Goal: Transaction & Acquisition: Purchase product/service

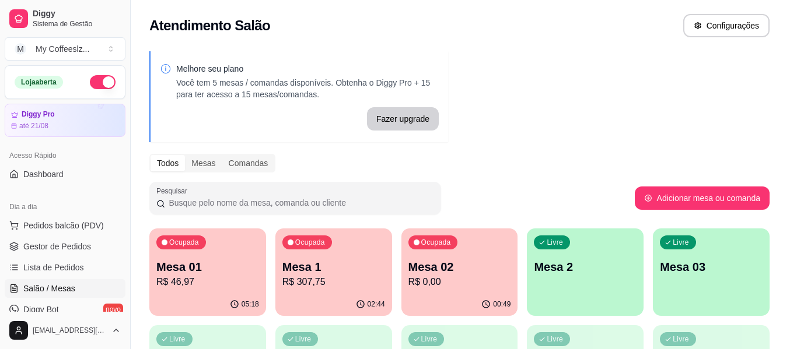
scroll to position [117, 0]
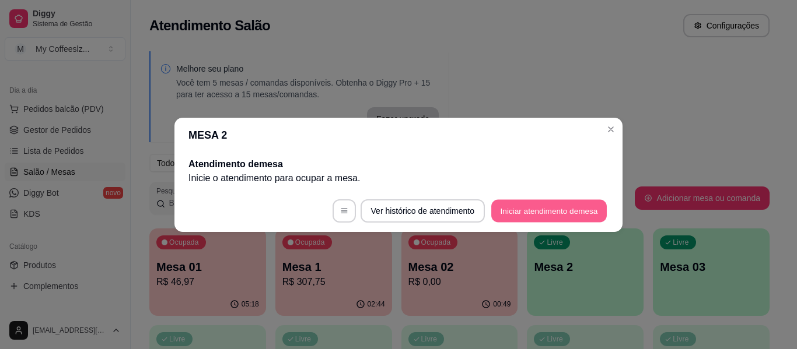
click at [537, 208] on button "Iniciar atendimento de mesa" at bounding box center [549, 211] width 116 height 23
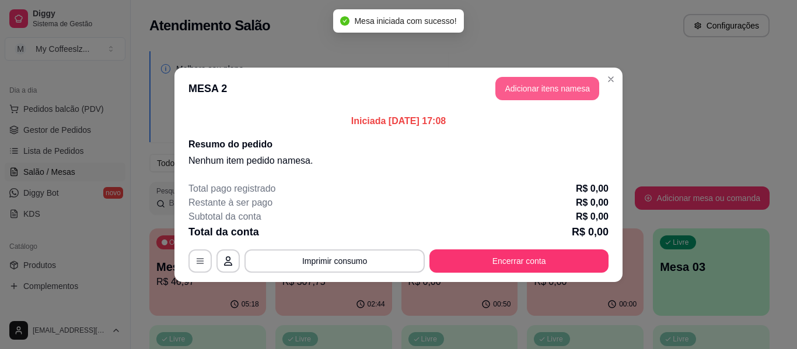
click at [505, 87] on button "Adicionar itens na mesa" at bounding box center [547, 88] width 104 height 23
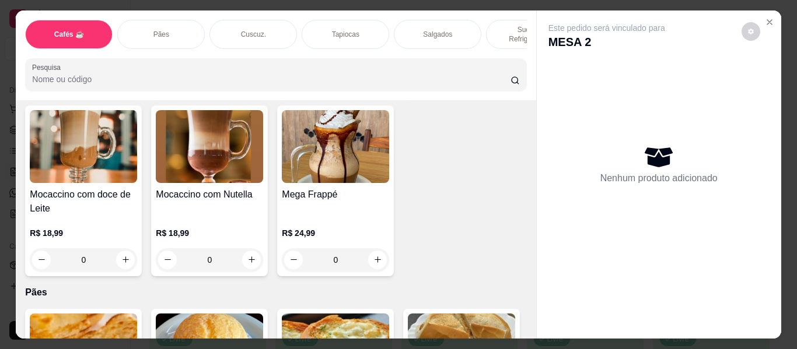
scroll to position [1517, 0]
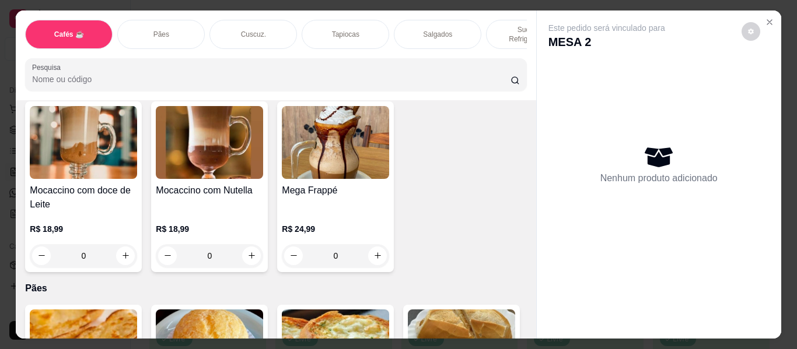
type input "1"
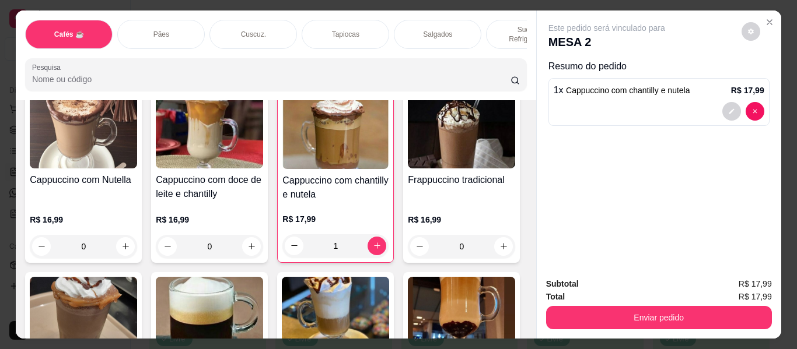
scroll to position [1400, 0]
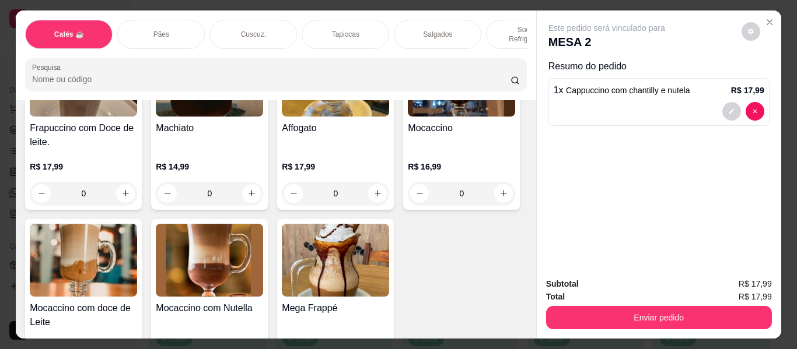
type input "1"
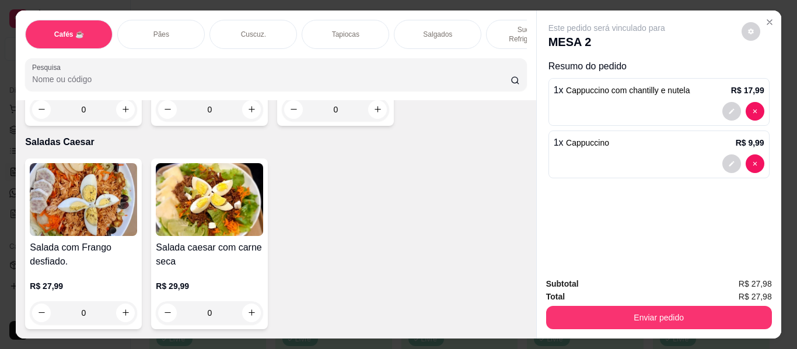
scroll to position [6942, 0]
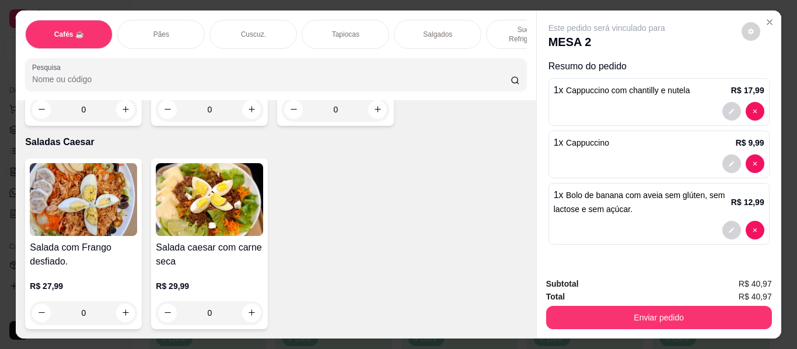
type input "1"
click at [456, 23] on div "Salgados" at bounding box center [438, 34] width 88 height 29
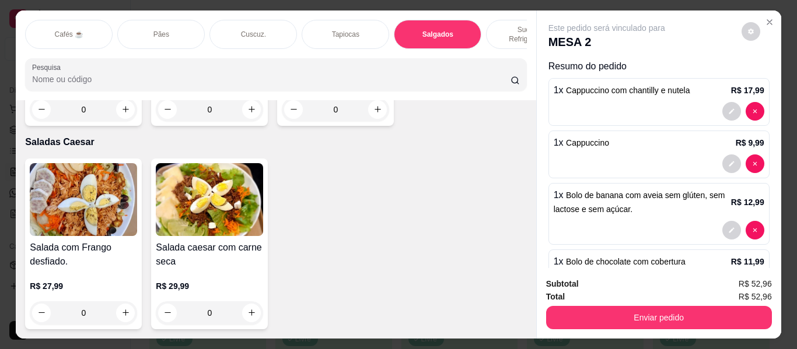
scroll to position [32, 0]
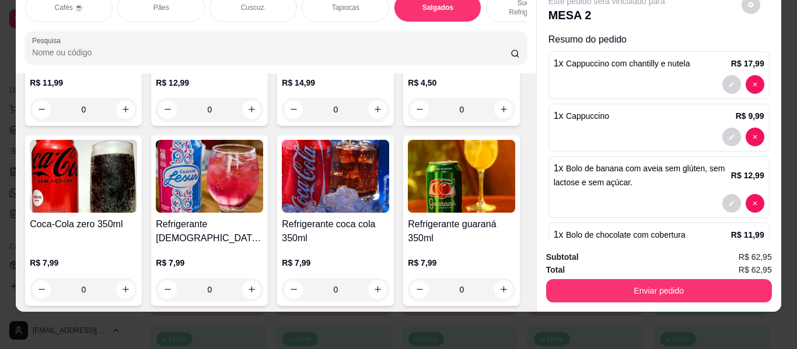
type input "3"
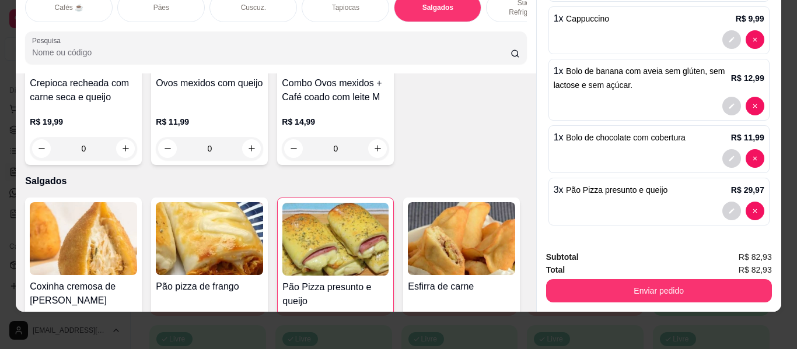
scroll to position [3522, 0]
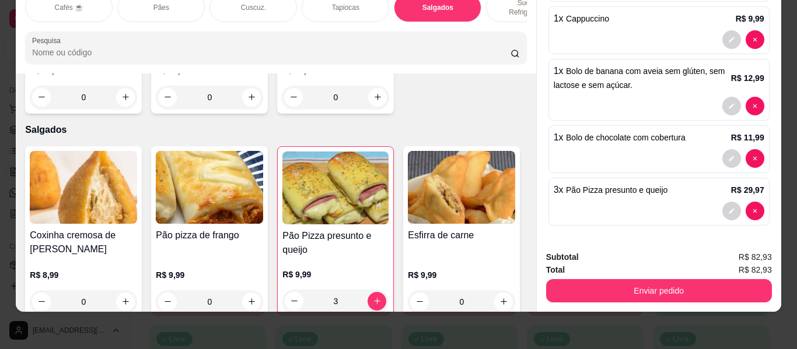
type input "1"
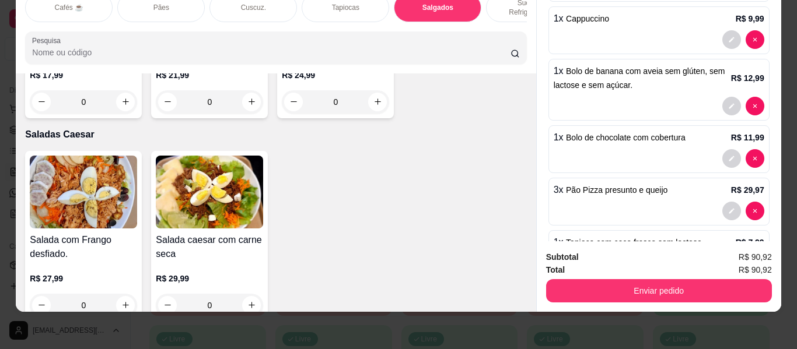
scroll to position [6381, 0]
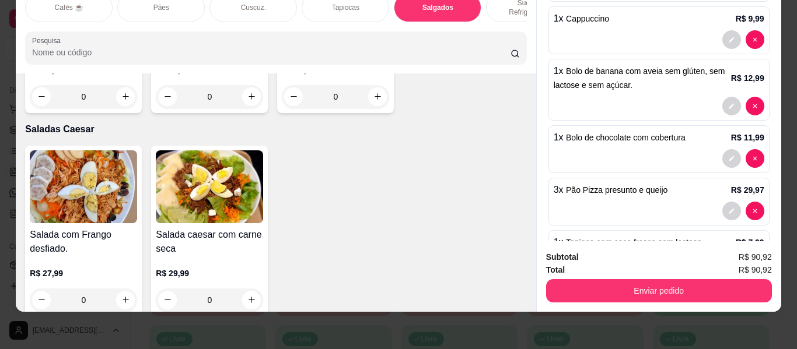
type input "1"
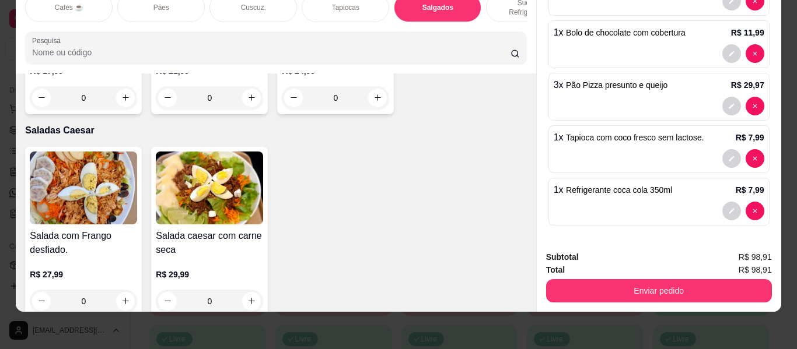
scroll to position [27, 0]
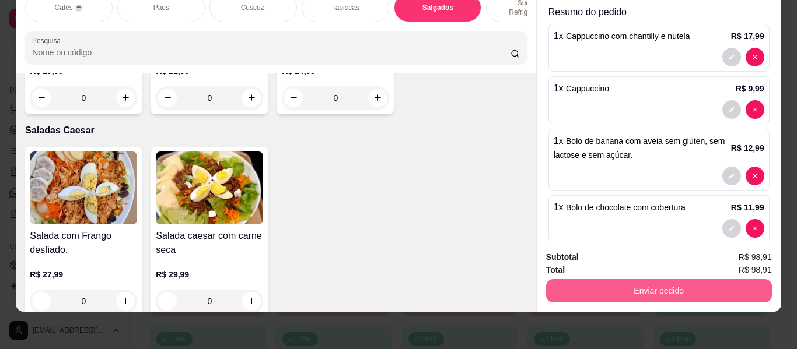
click at [643, 280] on button "Enviar pedido" at bounding box center [659, 290] width 226 height 23
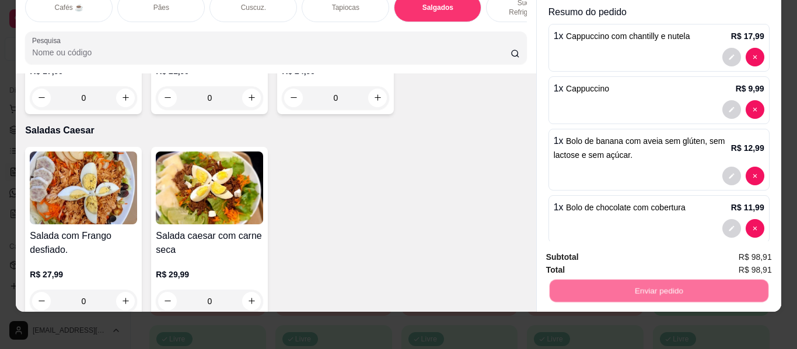
click at [623, 248] on button "Não registrar e enviar pedido" at bounding box center [620, 254] width 118 height 22
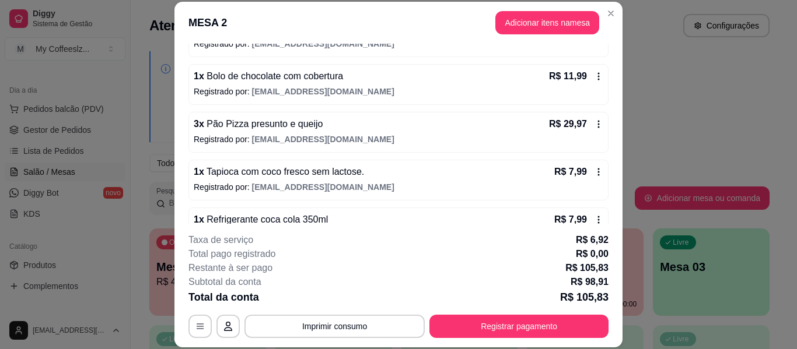
scroll to position [263, 0]
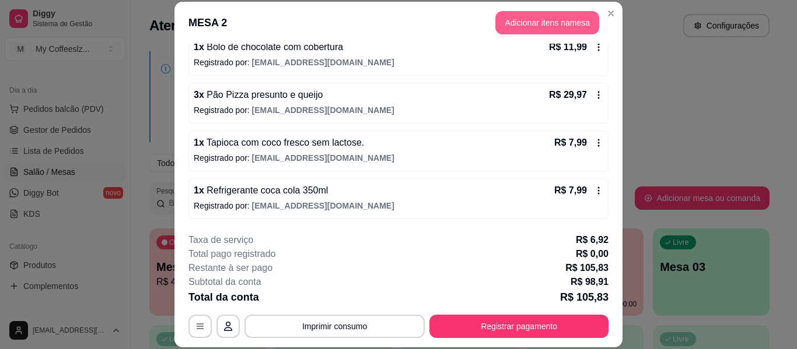
click at [528, 20] on button "Adicionar itens na mesa" at bounding box center [547, 22] width 104 height 23
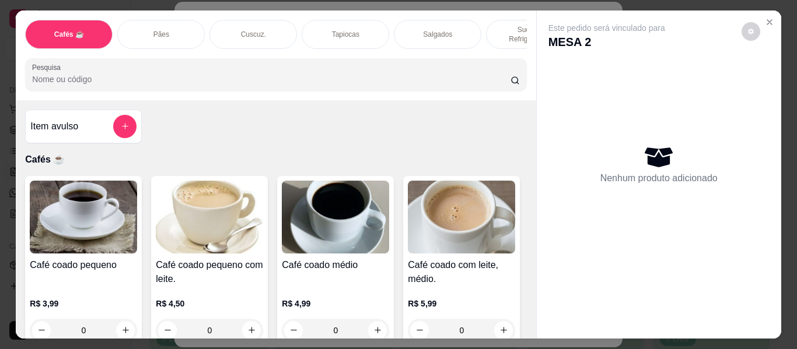
click at [513, 25] on p "Sucos e Refrigerantes" at bounding box center [530, 34] width 68 height 19
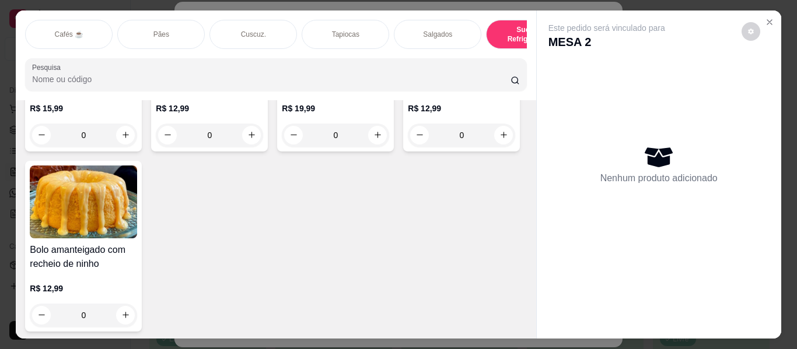
scroll to position [32, 0]
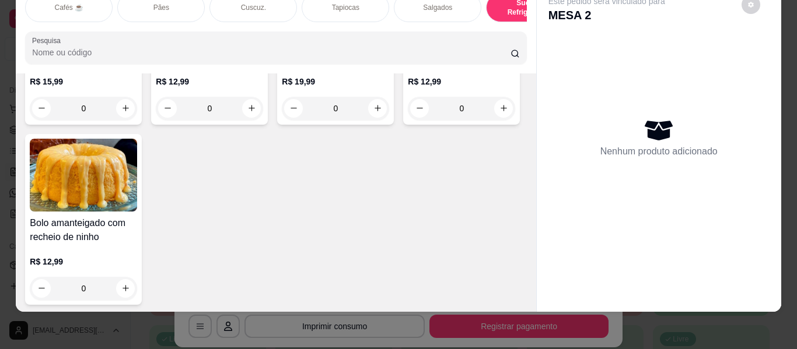
type input "1"
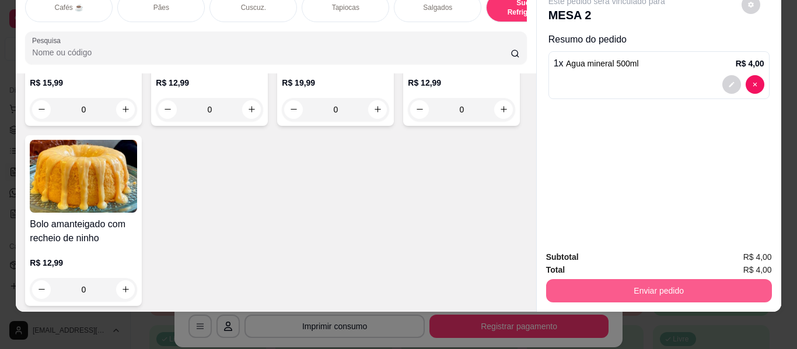
click at [607, 281] on button "Enviar pedido" at bounding box center [659, 290] width 226 height 23
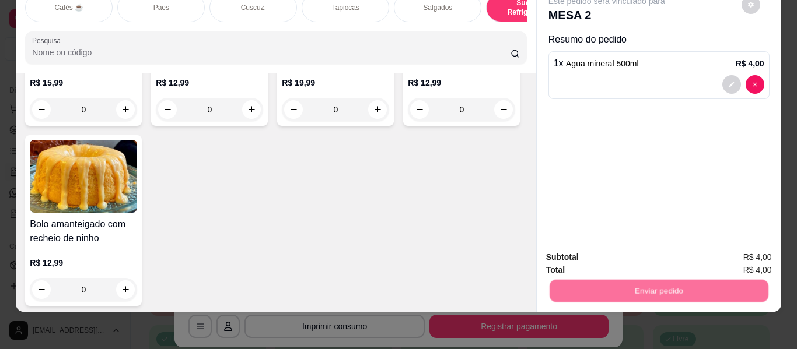
click at [598, 257] on button "Não registrar e enviar pedido" at bounding box center [620, 253] width 118 height 22
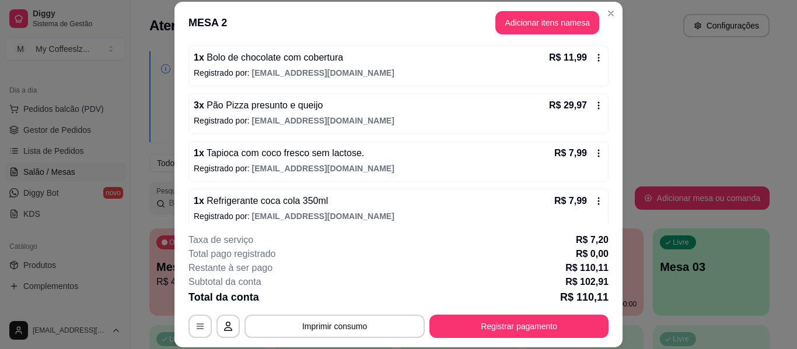
scroll to position [310, 0]
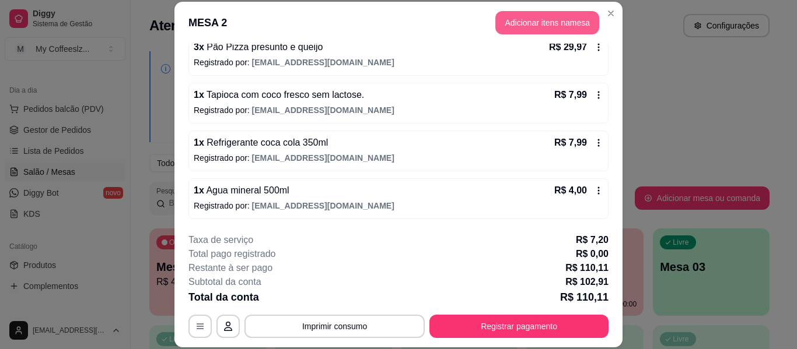
click at [526, 20] on button "Adicionar itens na mesa" at bounding box center [547, 22] width 104 height 23
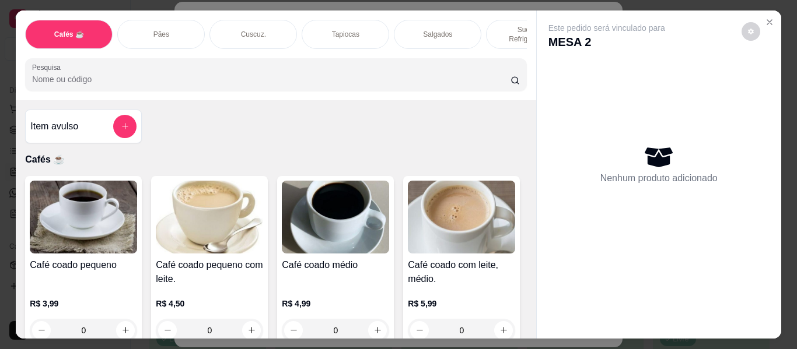
click at [514, 25] on p "Sucos e Refrigerantes" at bounding box center [530, 34] width 68 height 19
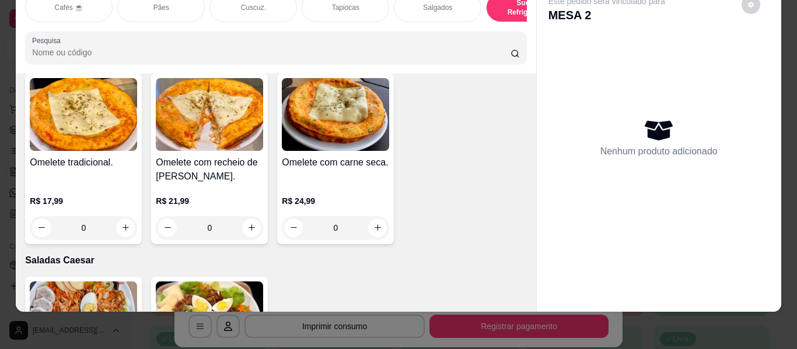
scroll to position [6419, 0]
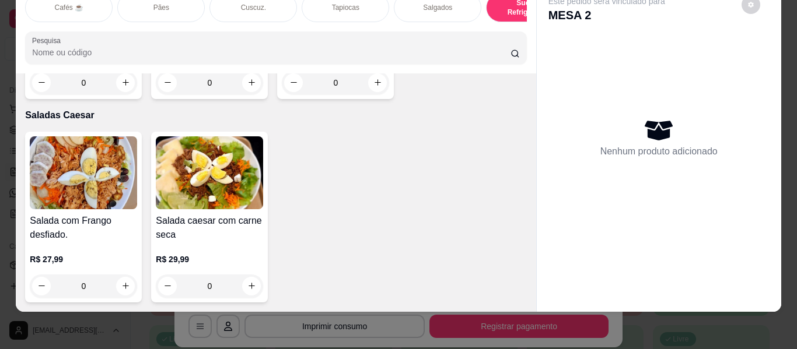
type input "1"
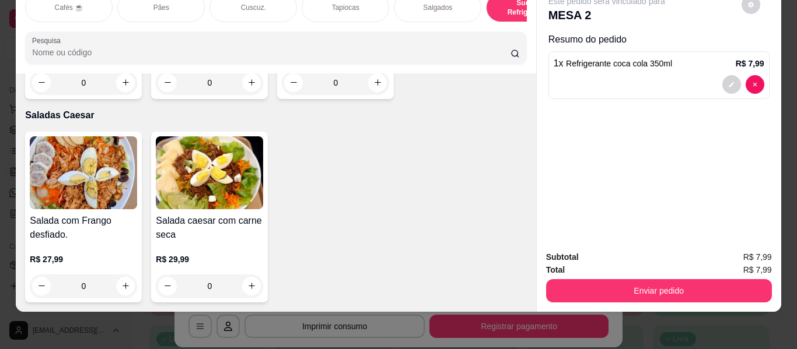
scroll to position [6419, 0]
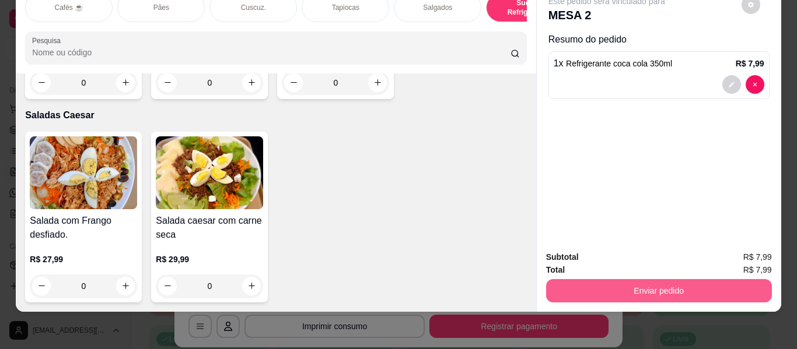
click at [579, 279] on button "Enviar pedido" at bounding box center [659, 290] width 226 height 23
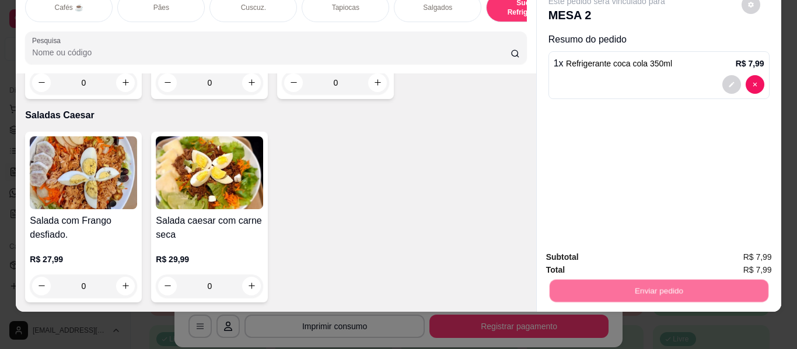
click at [591, 258] on button "Não registrar e enviar pedido" at bounding box center [619, 253] width 121 height 22
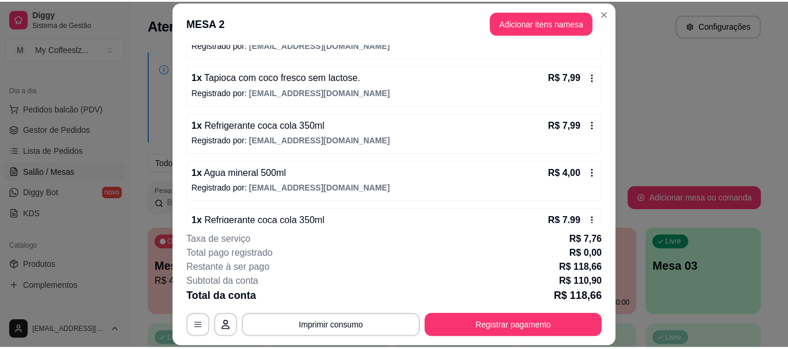
scroll to position [300, 0]
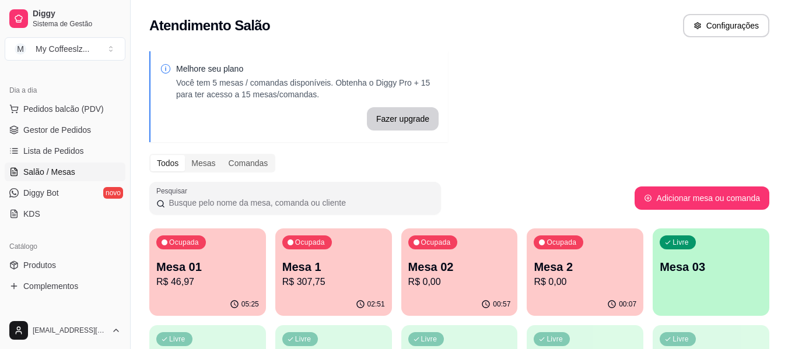
click at [679, 279] on div "Livre Mesa 03" at bounding box center [711, 266] width 117 height 74
click at [667, 233] on div "Livre Mesa 03" at bounding box center [711, 266] width 117 height 74
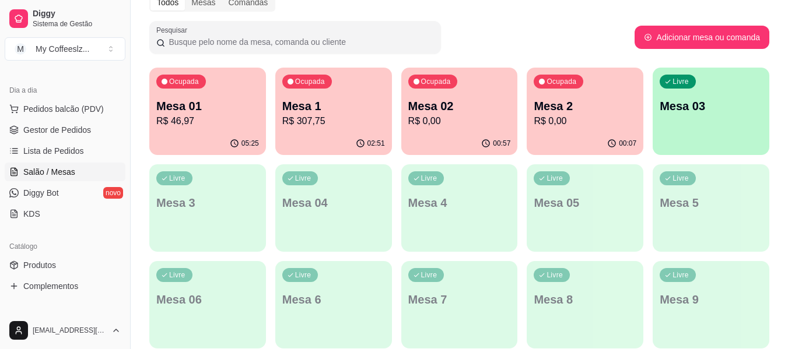
scroll to position [175, 0]
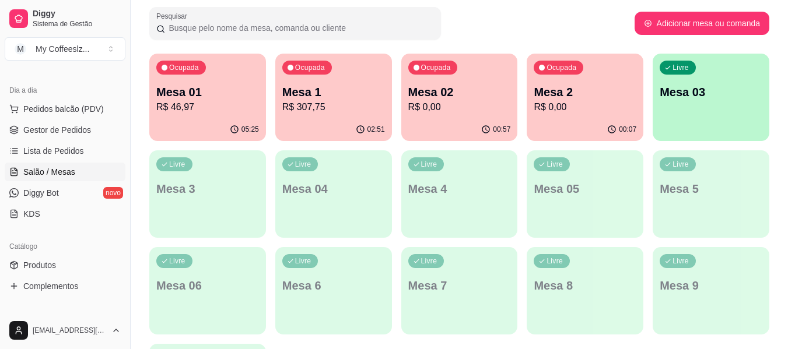
click at [673, 82] on div "Livre Mesa 03" at bounding box center [711, 91] width 117 height 74
